Goal: Task Accomplishment & Management: Use online tool/utility

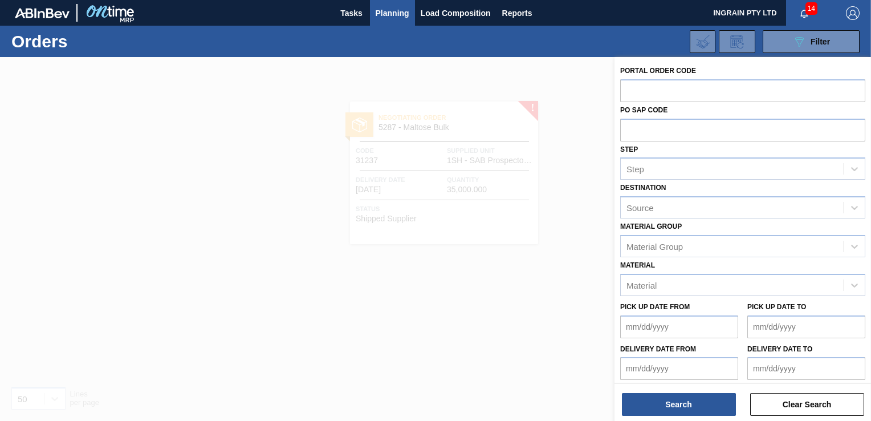
click at [651, 88] on input "text" at bounding box center [742, 90] width 245 height 22
type input "31252"
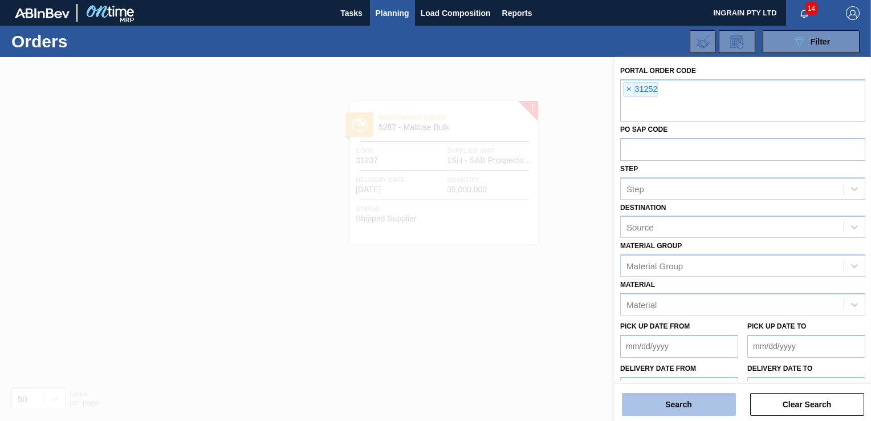
click at [686, 402] on button "Search" at bounding box center [679, 404] width 114 height 23
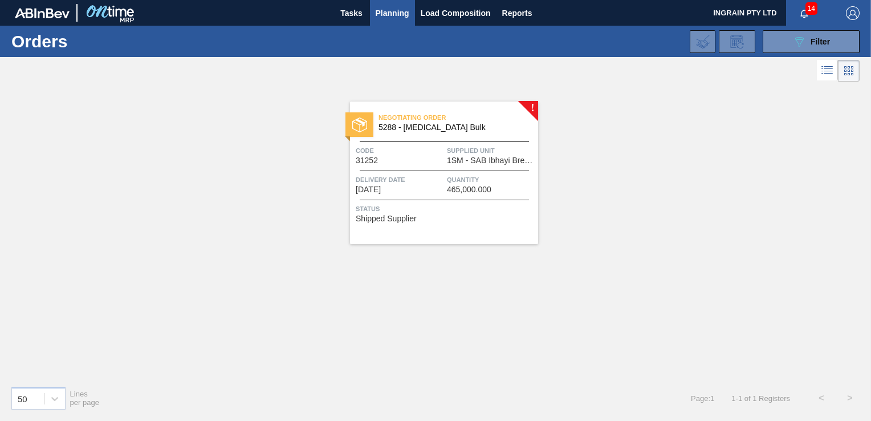
click at [487, 168] on div "Negotiating Order 5288 - [MEDICAL_DATA] Bulk Code 31252 Supplied Unit 1SM - SAB…" at bounding box center [444, 172] width 188 height 143
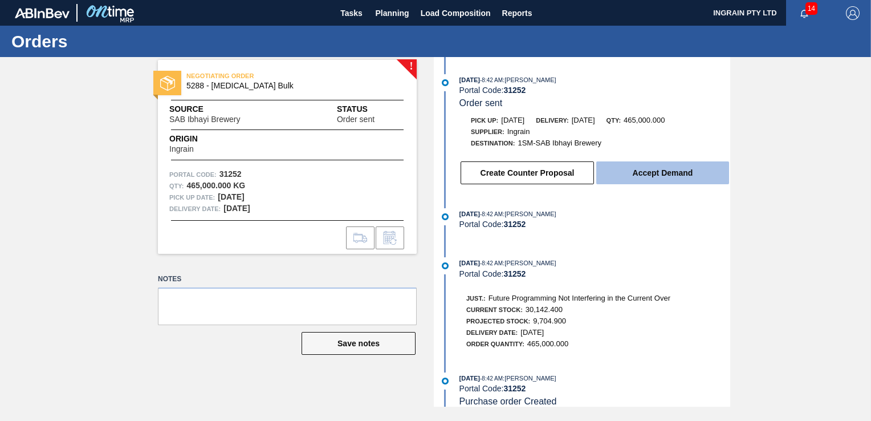
click at [643, 177] on button "Accept Demand" at bounding box center [662, 172] width 133 height 23
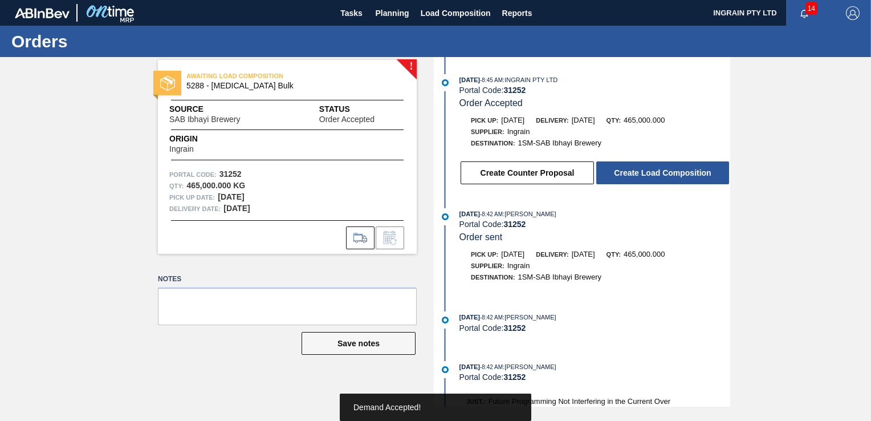
click at [643, 177] on button "Create Load Composition" at bounding box center [662, 172] width 133 height 23
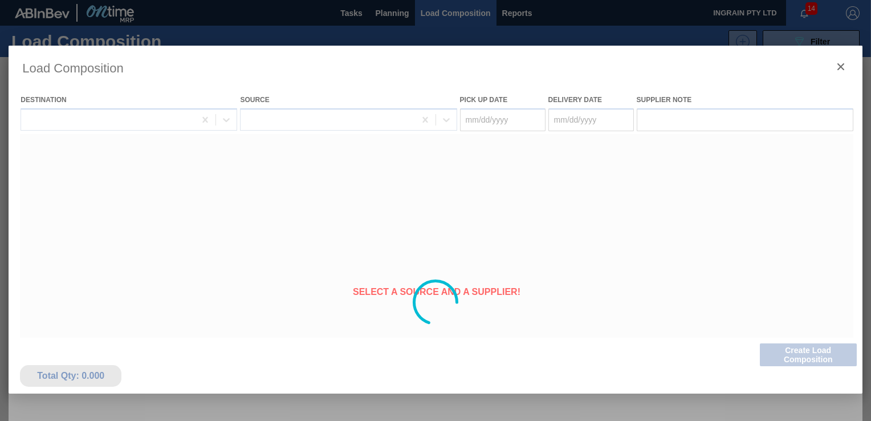
type Date "[DATE]"
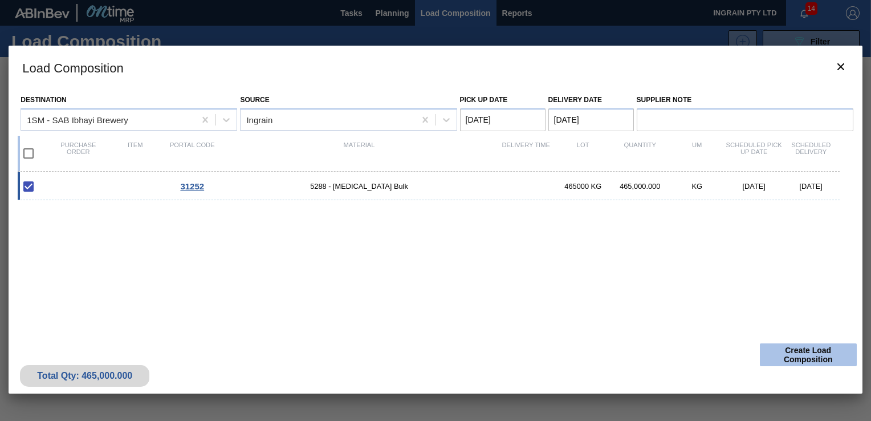
click at [821, 352] on button "Create Load Composition" at bounding box center [808, 354] width 97 height 23
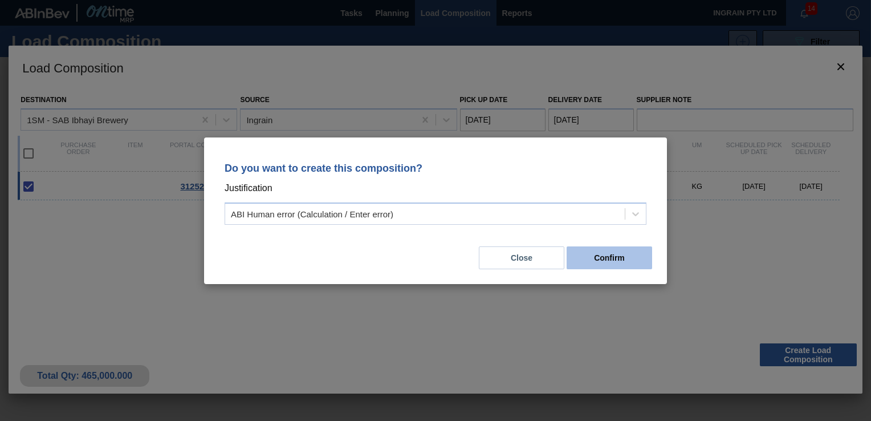
click at [611, 255] on button "Confirm" at bounding box center [610, 257] width 86 height 23
